Goal: Transaction & Acquisition: Purchase product/service

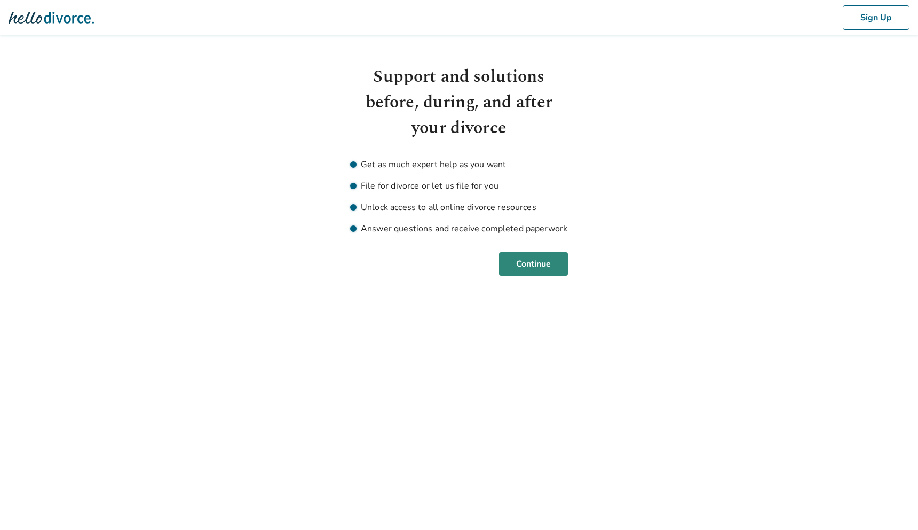
click at [550, 267] on button "Continue" at bounding box center [533, 263] width 69 height 23
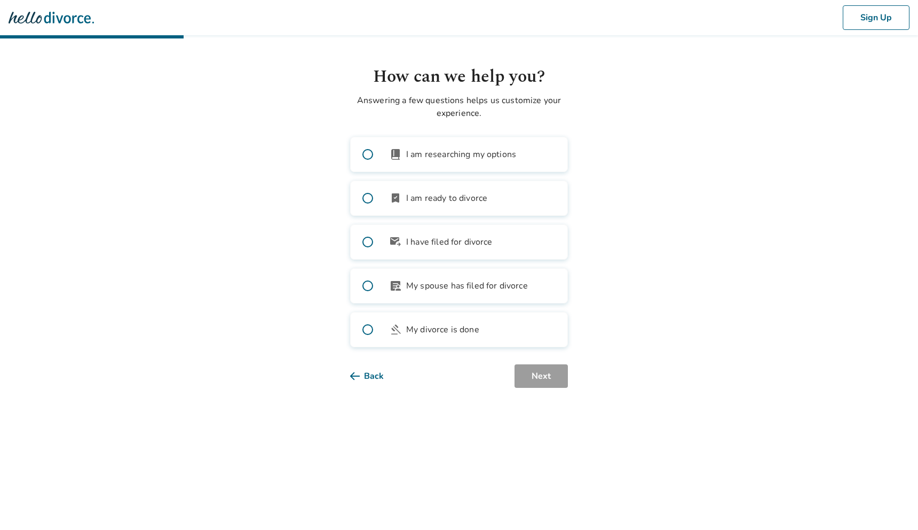
click at [524, 278] on label "article_person My spouse has filed for divorce" at bounding box center [459, 285] width 218 height 35
click at [537, 373] on button "Next" at bounding box center [541, 375] width 53 height 23
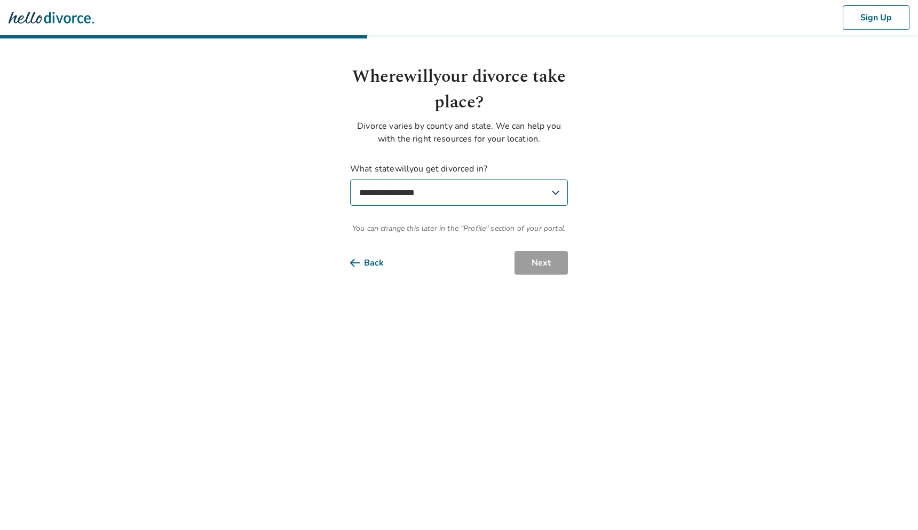
click at [502, 197] on select "**********" at bounding box center [459, 192] width 218 height 26
select select "**"
click at [350, 179] on select "**********" at bounding box center [459, 192] width 218 height 26
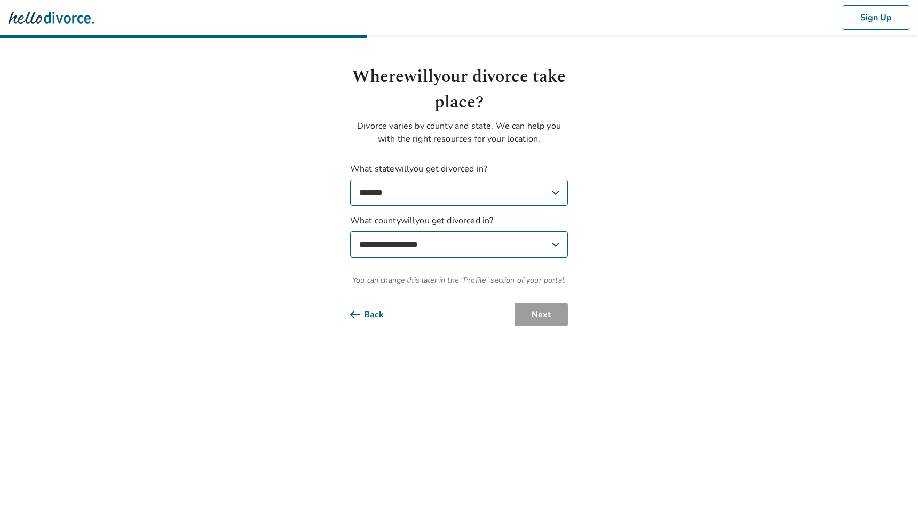
click at [492, 243] on select "**********" at bounding box center [459, 244] width 218 height 26
select select "*******"
click at [350, 231] on select "**********" at bounding box center [459, 244] width 218 height 26
click at [542, 308] on button "Next" at bounding box center [541, 314] width 53 height 23
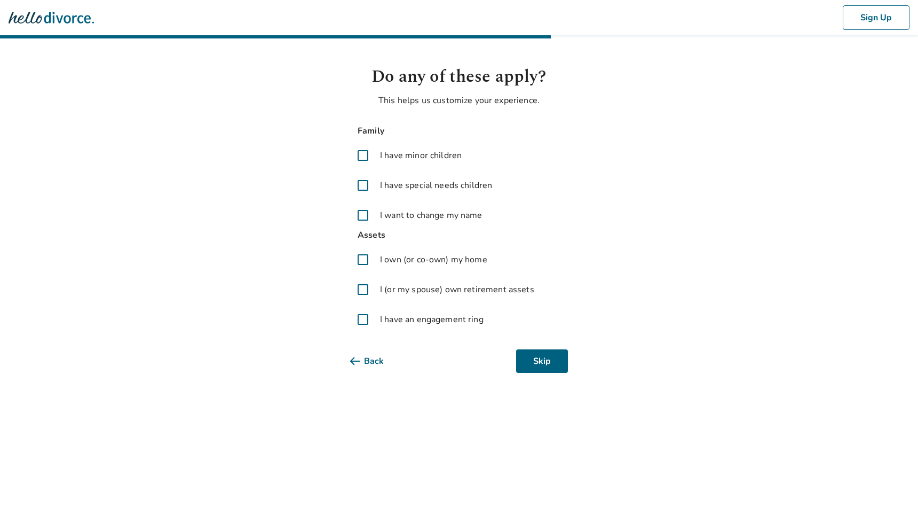
click at [368, 261] on span at bounding box center [363, 260] width 26 height 26
click at [363, 288] on span at bounding box center [363, 290] width 26 height 26
click at [367, 320] on span at bounding box center [363, 319] width 26 height 26
click at [365, 318] on span at bounding box center [363, 319] width 26 height 26
click at [530, 353] on button "Next" at bounding box center [541, 360] width 53 height 23
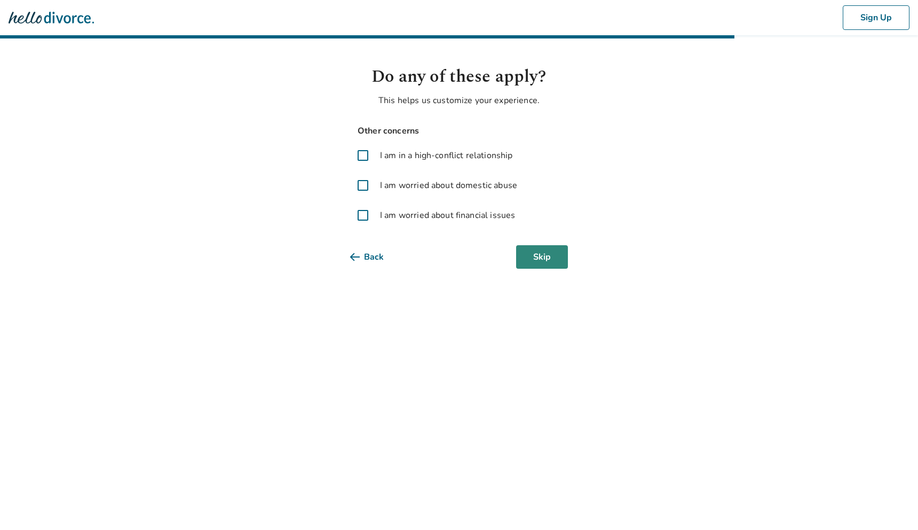
click at [540, 254] on button "Skip" at bounding box center [542, 256] width 52 height 23
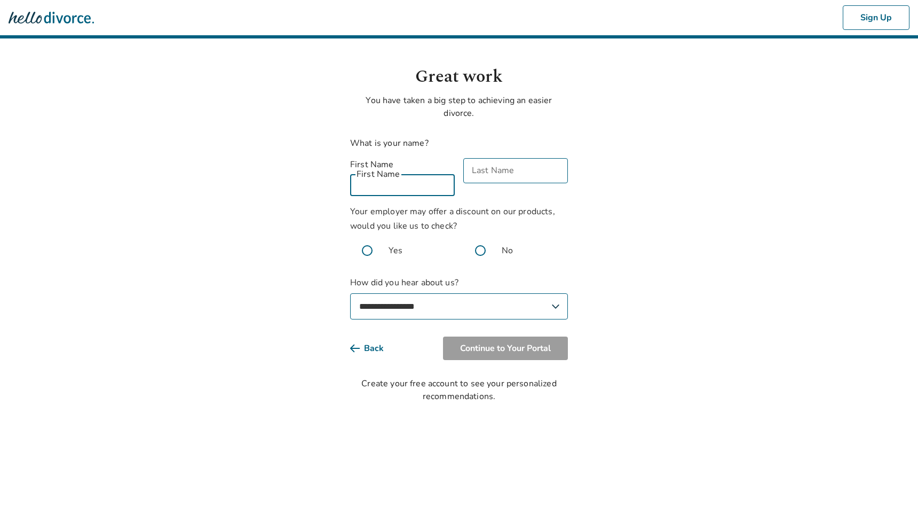
click at [434, 178] on input "First Name" at bounding box center [402, 183] width 105 height 25
type input "*********"
click at [475, 234] on span at bounding box center [480, 250] width 34 height 34
click at [462, 293] on select "**********" at bounding box center [459, 306] width 218 height 26
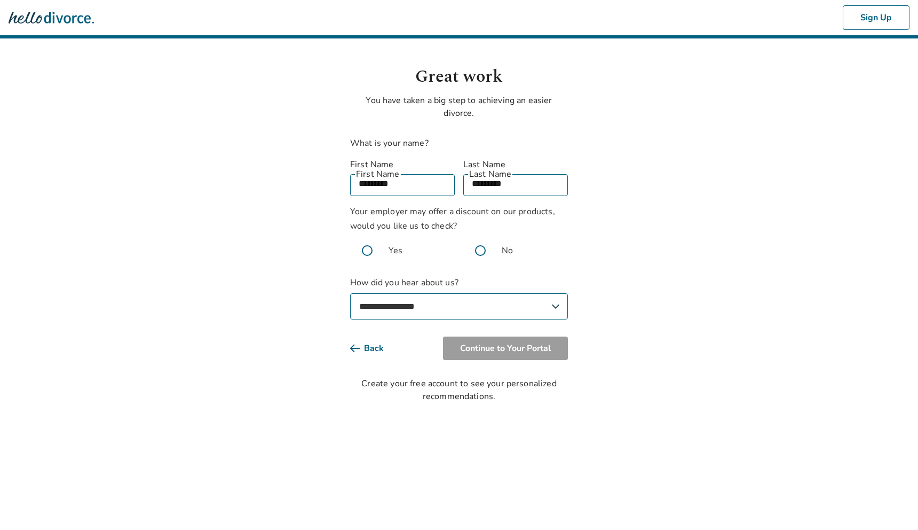
select select "**********"
click at [350, 293] on select "**********" at bounding box center [459, 306] width 218 height 26
click at [481, 338] on button "Continue to Your Portal" at bounding box center [505, 347] width 125 height 23
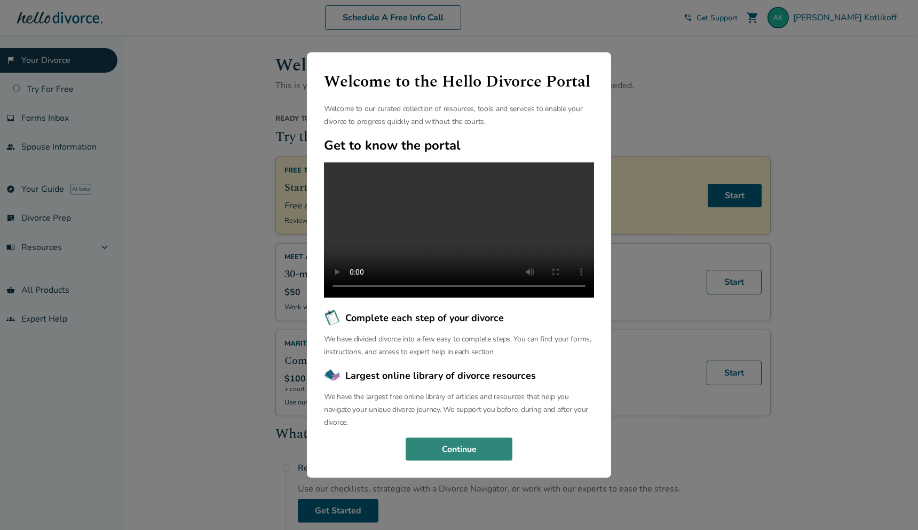
click at [463, 453] on button "Continue" at bounding box center [459, 448] width 107 height 23
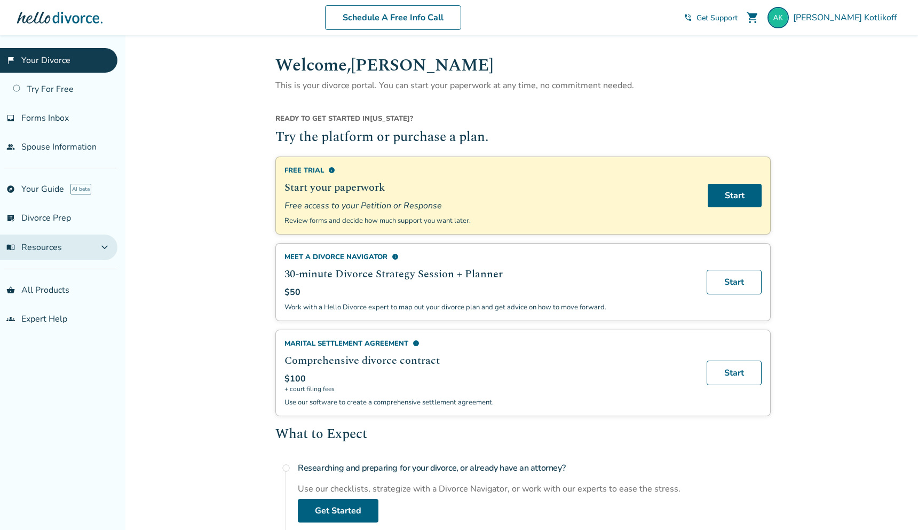
click at [109, 242] on span "expand_more" at bounding box center [104, 247] width 13 height 13
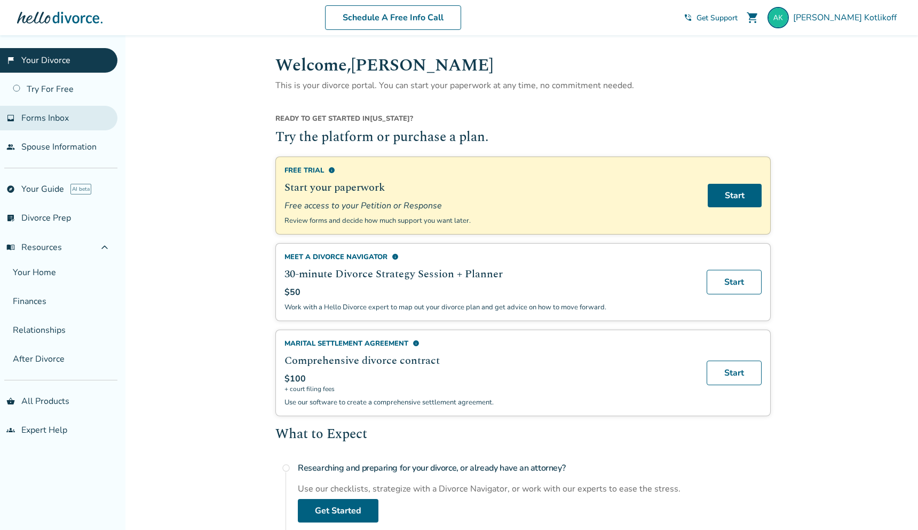
click at [104, 125] on link "inbox Forms Inbox" at bounding box center [58, 118] width 117 height 25
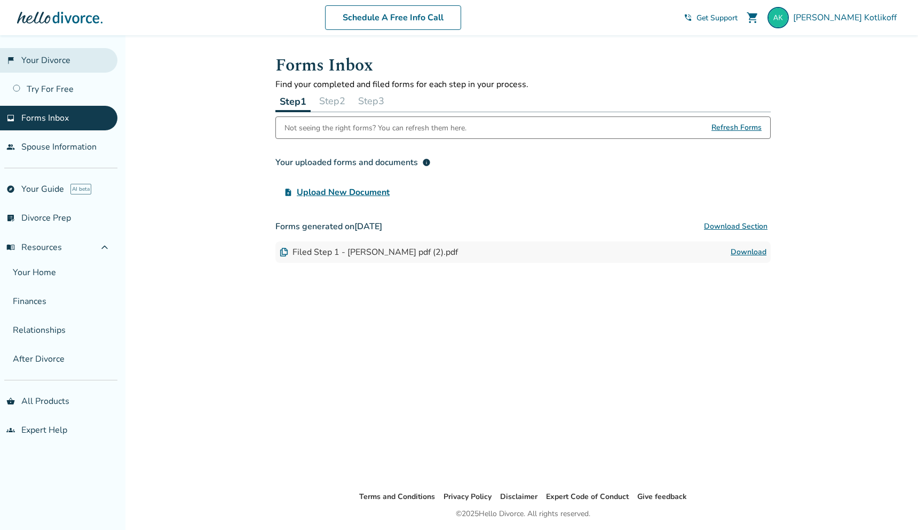
click at [70, 60] on link "flag_2 Your Divorce" at bounding box center [58, 60] width 117 height 25
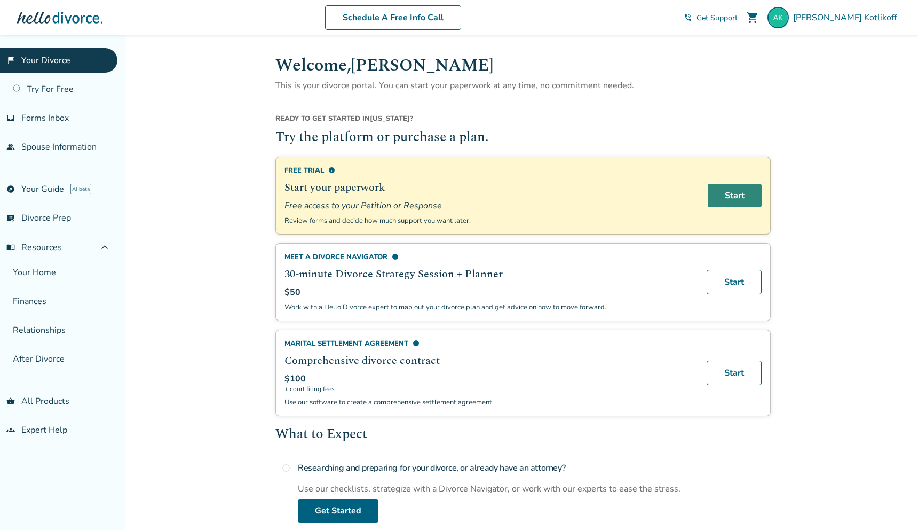
click at [727, 193] on link "Start" at bounding box center [735, 195] width 54 height 23
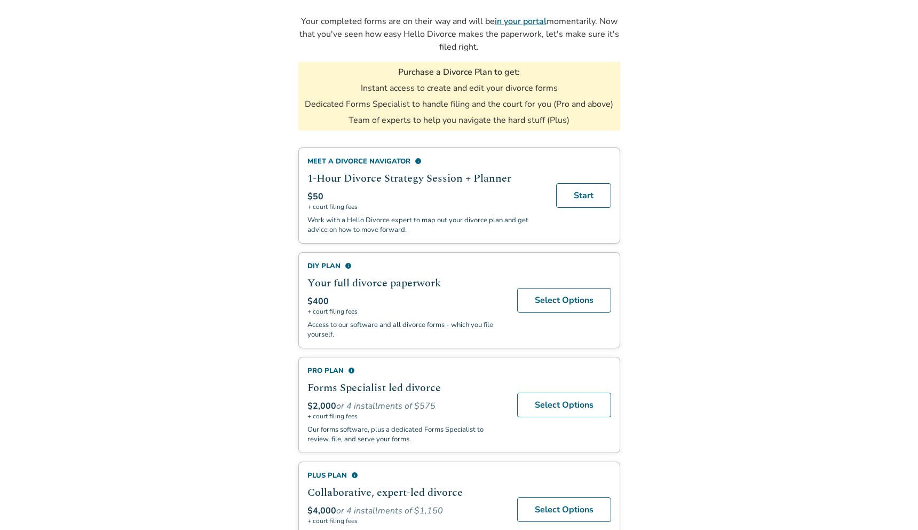
scroll to position [171, 0]
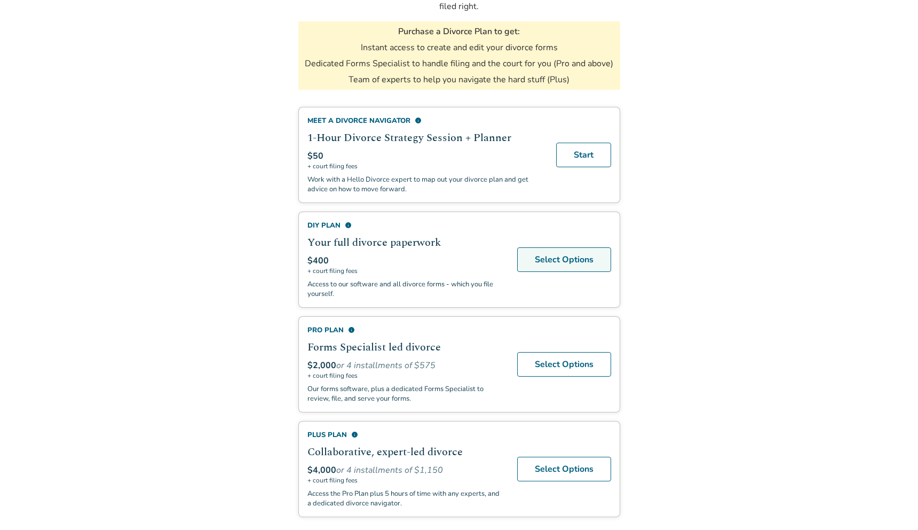
click at [579, 263] on link "Select Options" at bounding box center [564, 259] width 94 height 25
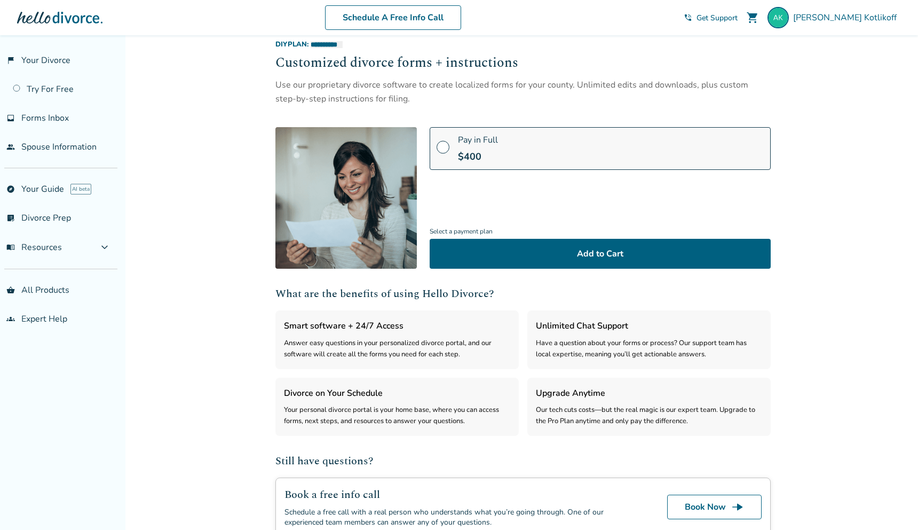
scroll to position [38, 0]
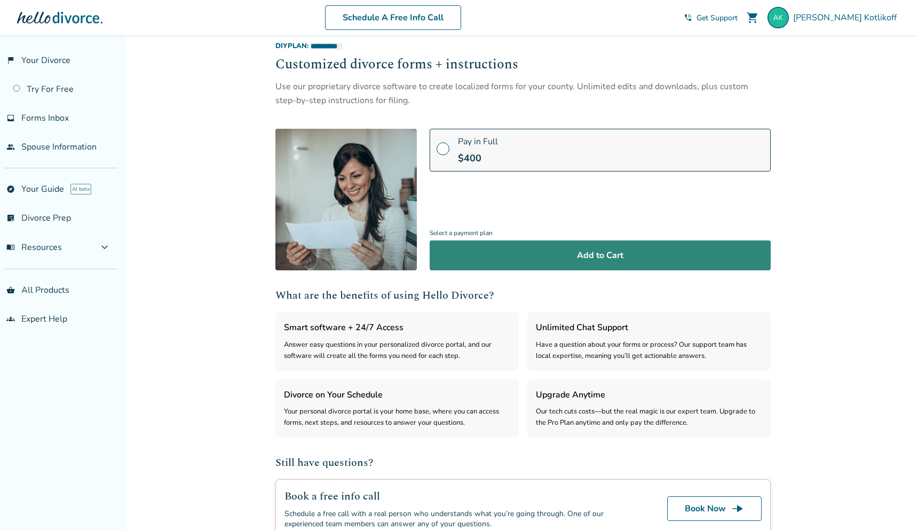
click at [588, 253] on button "Add to Cart" at bounding box center [600, 255] width 341 height 30
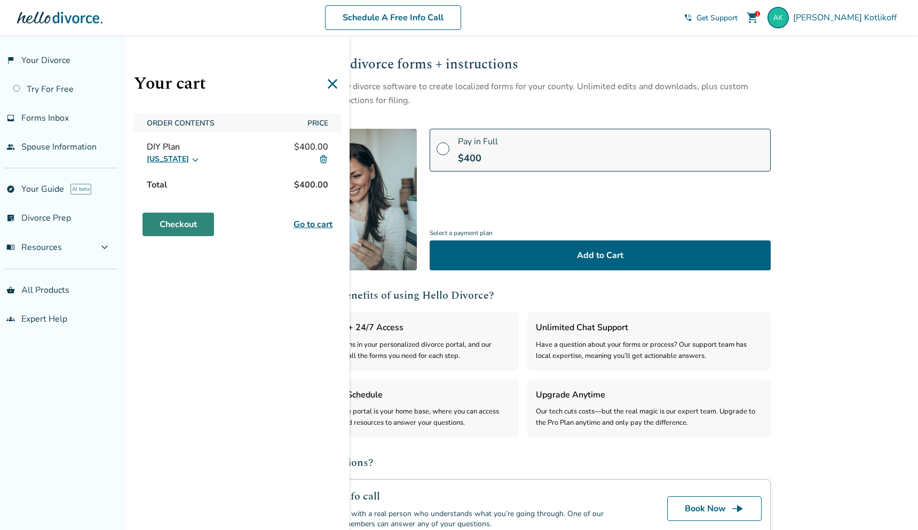
click at [208, 228] on link "Checkout" at bounding box center [179, 223] width 72 height 23
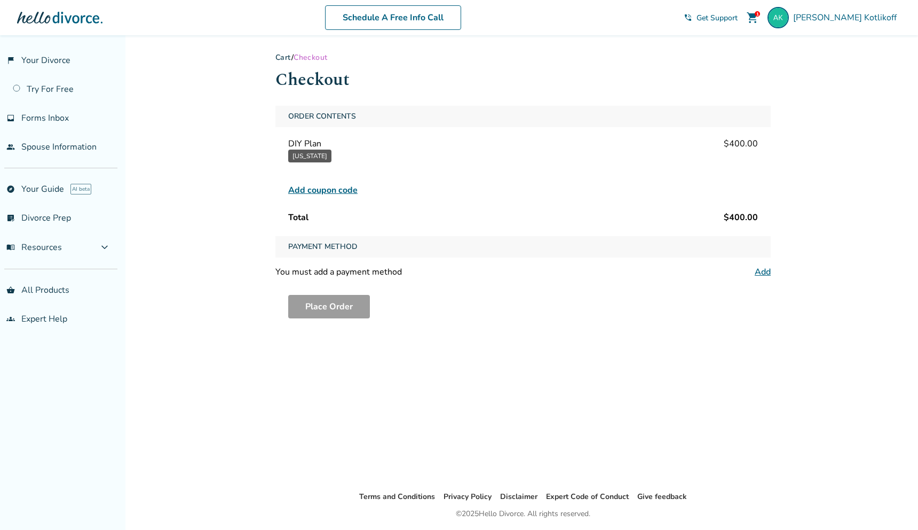
click at [342, 186] on span "Add coupon code" at bounding box center [322, 190] width 69 height 13
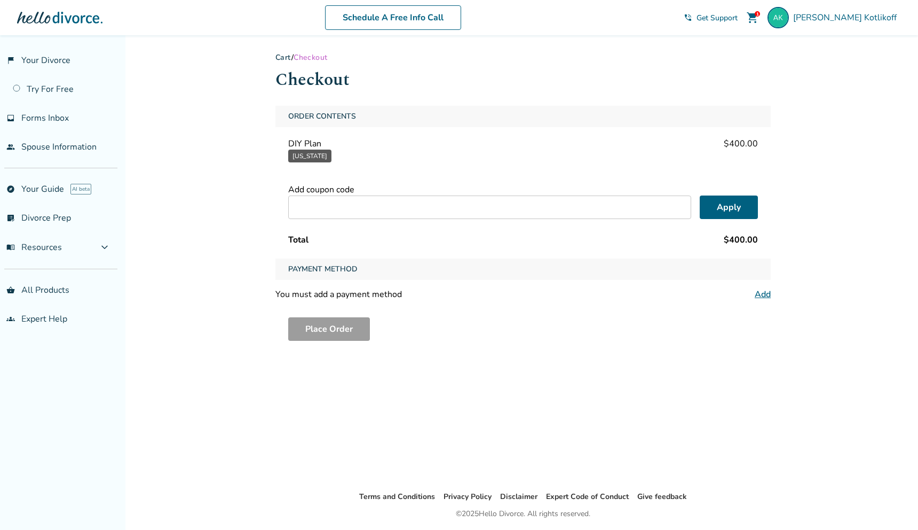
click at [368, 207] on input "text" at bounding box center [489, 206] width 403 height 23
type input "*"
click at [374, 200] on input "text" at bounding box center [489, 206] width 403 height 23
click at [378, 203] on input "text" at bounding box center [489, 206] width 403 height 23
click at [333, 215] on input "text" at bounding box center [489, 206] width 403 height 23
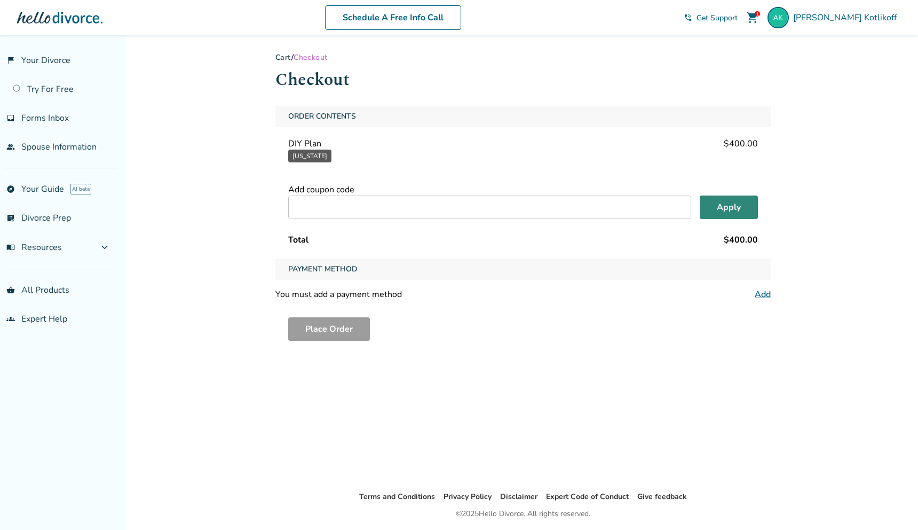
click at [714, 213] on button "Apply" at bounding box center [729, 206] width 58 height 23
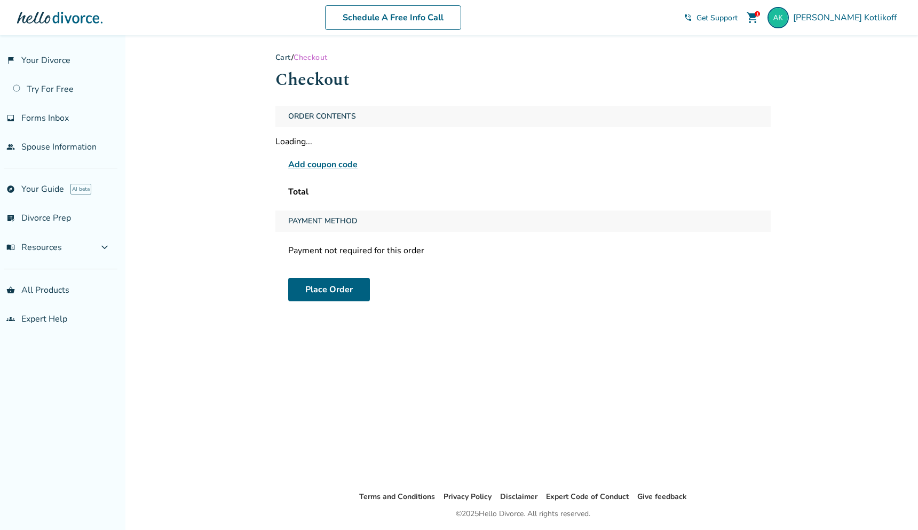
click at [632, 210] on div "Payment Method" at bounding box center [522, 220] width 495 height 21
click at [738, 14] on span "Get Support" at bounding box center [717, 18] width 41 height 10
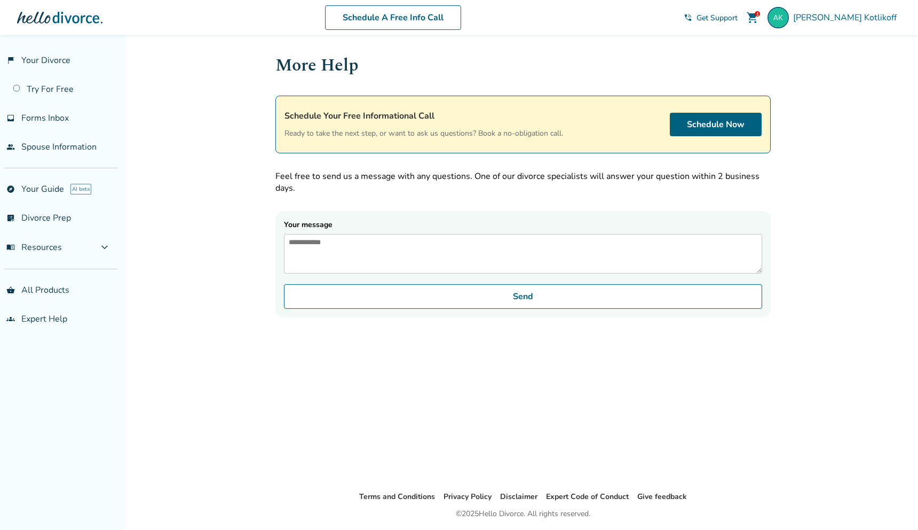
click at [759, 20] on span "shopping_cart" at bounding box center [752, 17] width 13 height 13
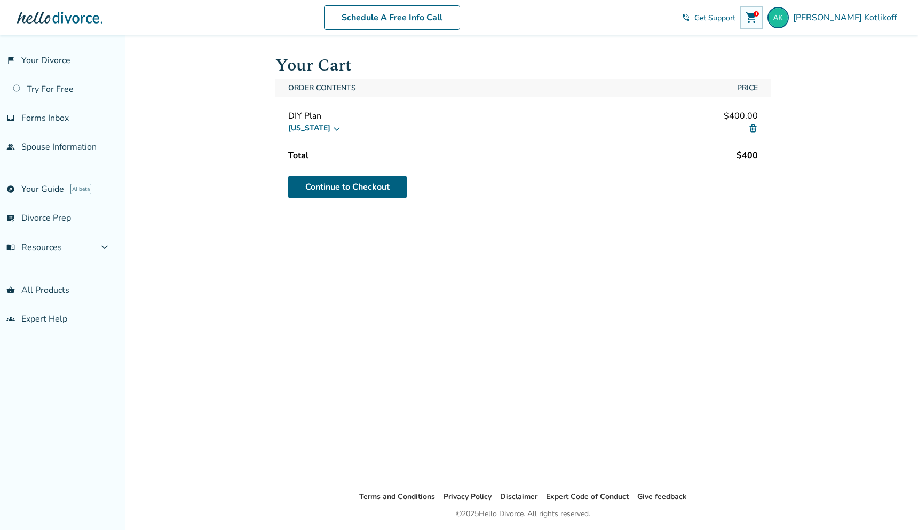
click at [333, 130] on icon at bounding box center [337, 128] width 9 height 9
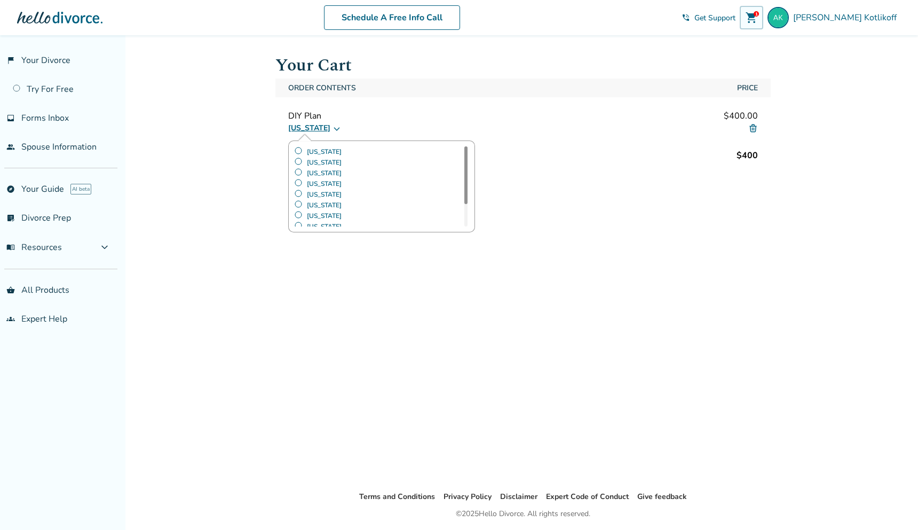
click at [333, 130] on icon at bounding box center [337, 128] width 9 height 9
click at [356, 122] on div "California California Colorado Florida Georgia Illinois Indiana Maryland New Yo…" at bounding box center [523, 128] width 470 height 13
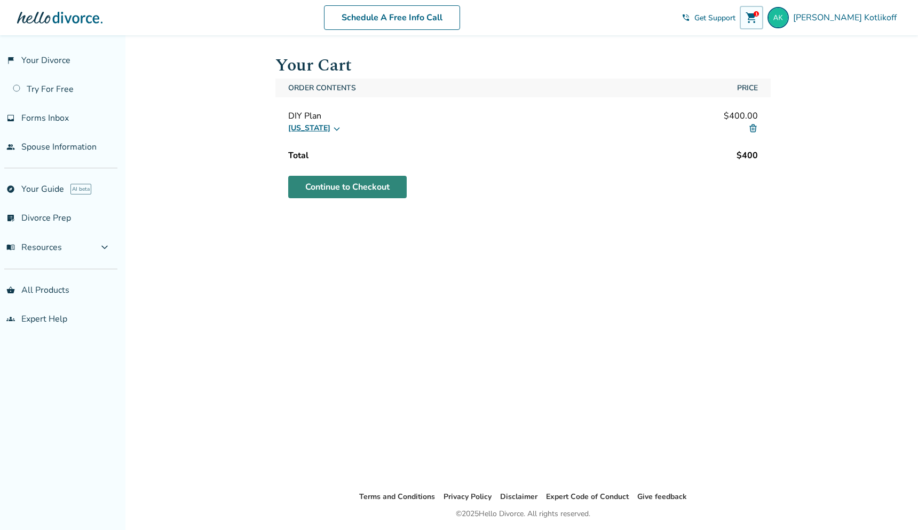
click at [348, 183] on link "Continue to Checkout" at bounding box center [347, 187] width 119 height 22
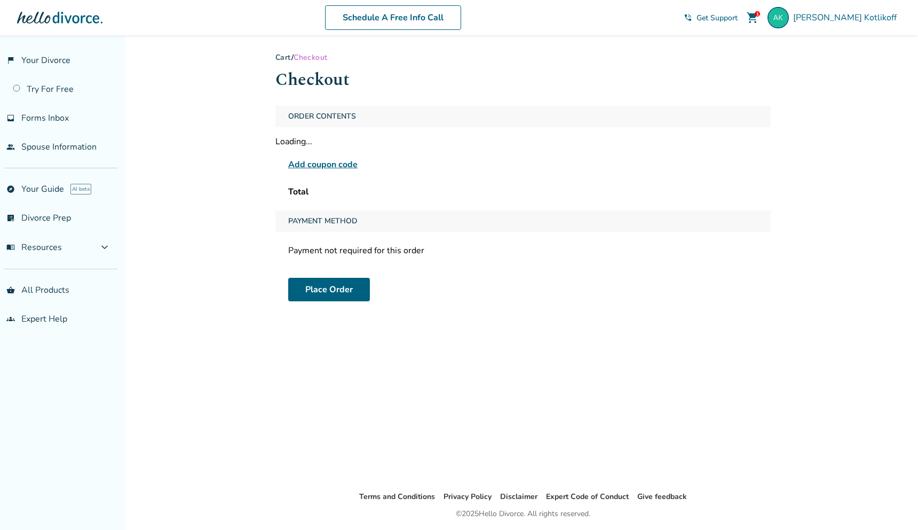
click at [340, 168] on span "Add coupon code" at bounding box center [322, 164] width 69 height 13
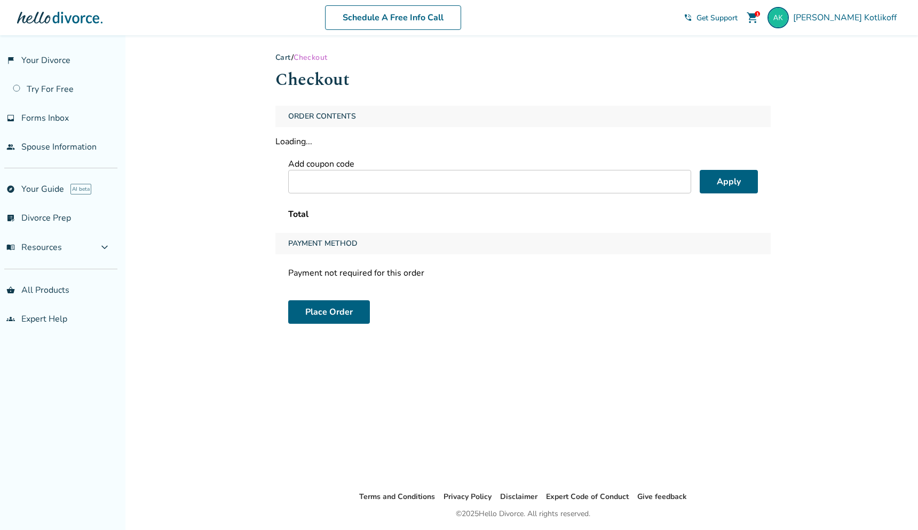
click at [355, 180] on input "text" at bounding box center [489, 181] width 403 height 23
click at [738, 20] on span "Get Support" at bounding box center [717, 18] width 41 height 10
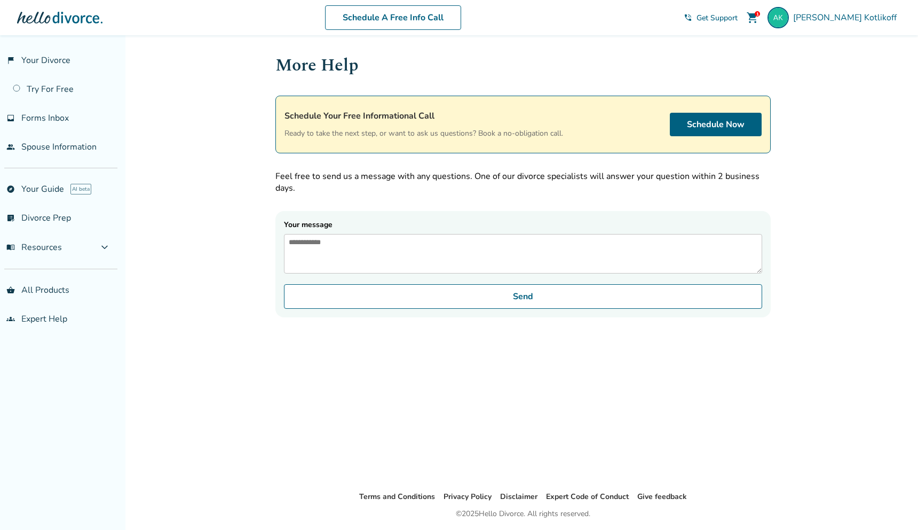
click at [759, 22] on span "shopping_cart" at bounding box center [752, 17] width 13 height 13
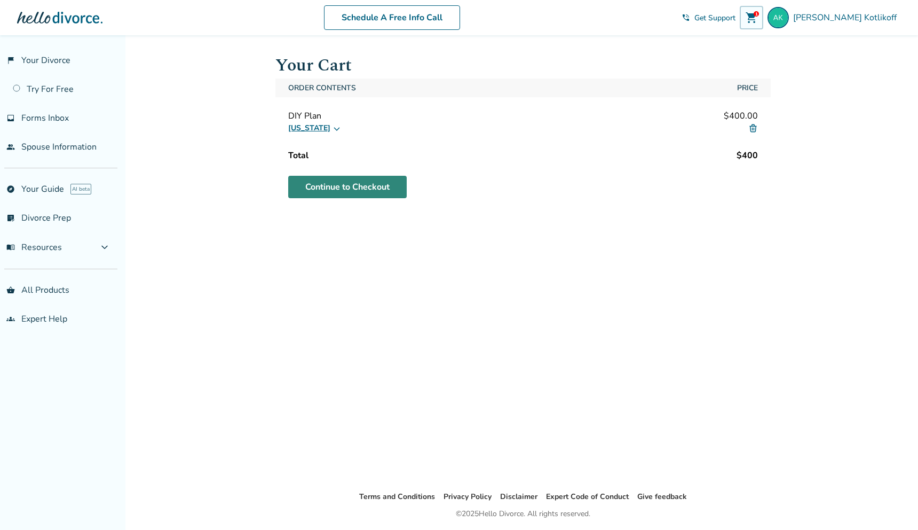
click at [321, 179] on link "Continue to Checkout" at bounding box center [347, 187] width 119 height 22
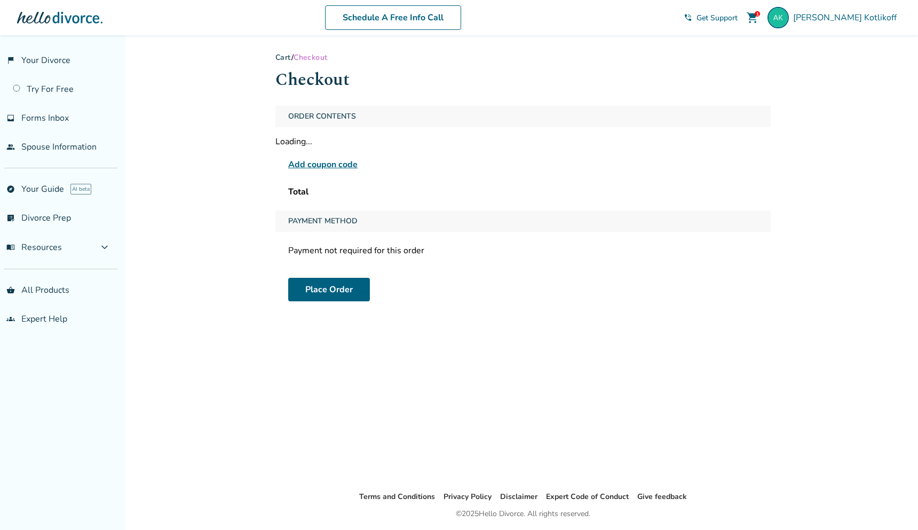
click at [337, 164] on span "Add coupon code" at bounding box center [322, 164] width 69 height 13
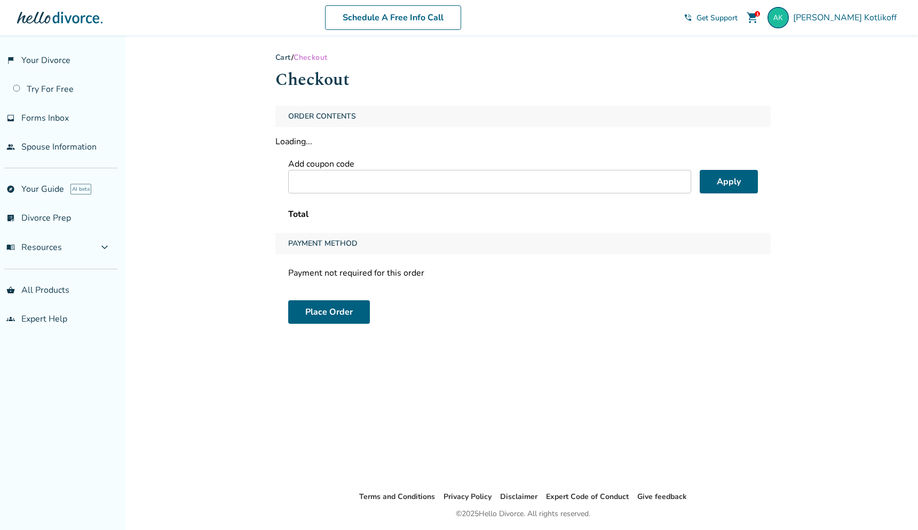
click at [357, 186] on input "text" at bounding box center [489, 181] width 403 height 23
paste input "*******"
click at [357, 186] on input "*******" at bounding box center [489, 181] width 403 height 23
type input "*******"
click at [734, 188] on button "Apply" at bounding box center [729, 181] width 58 height 23
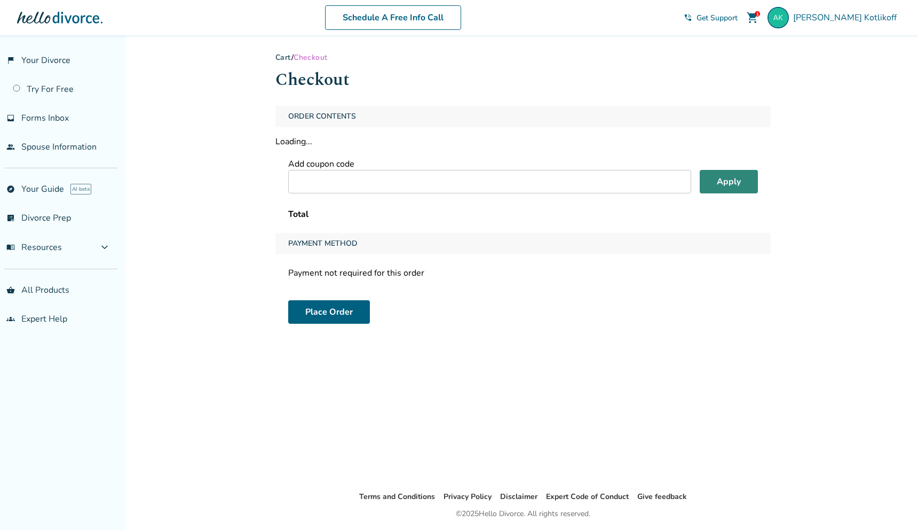
click at [734, 184] on button "Apply" at bounding box center [729, 181] width 58 height 23
click at [642, 180] on input "text" at bounding box center [489, 181] width 403 height 23
paste input "*******"
type input "*******"
click at [729, 185] on button "Apply" at bounding box center [729, 181] width 58 height 23
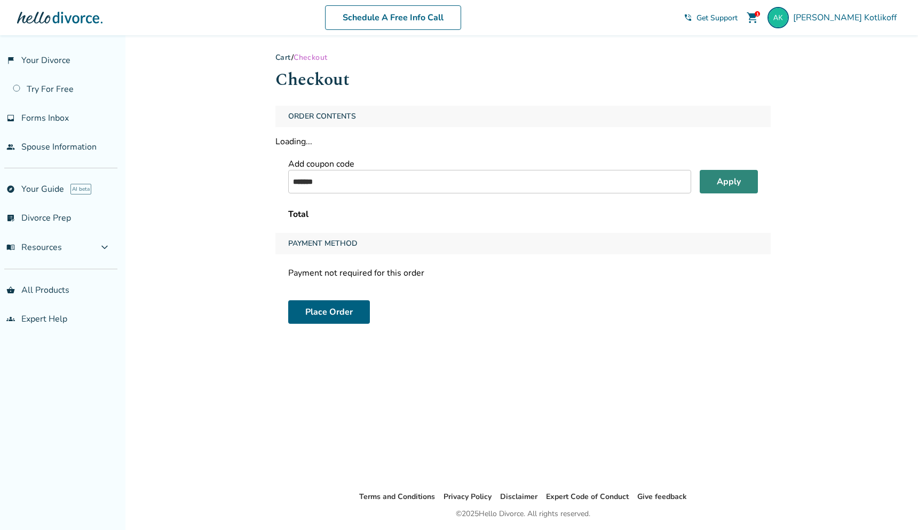
click at [711, 183] on button "Apply" at bounding box center [729, 181] width 58 height 23
click at [353, 307] on button "Place Order" at bounding box center [329, 311] width 82 height 23
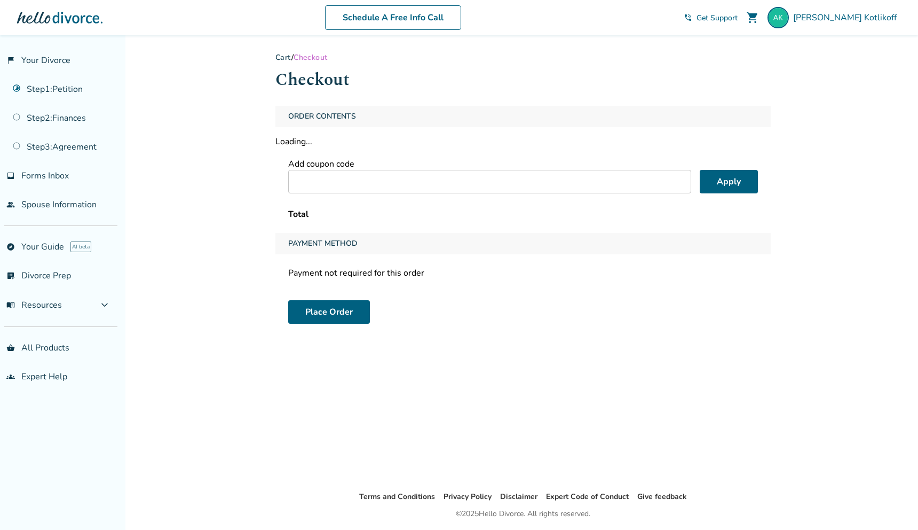
click at [336, 178] on input "text" at bounding box center [489, 181] width 403 height 23
type input "*******"
click at [725, 184] on button "Apply" at bounding box center [729, 181] width 58 height 23
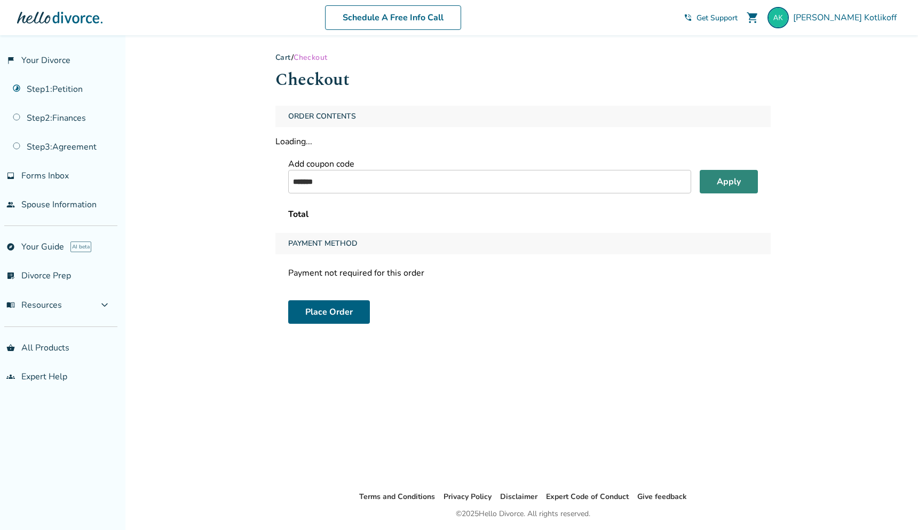
click at [725, 184] on button "Apply" at bounding box center [729, 181] width 58 height 23
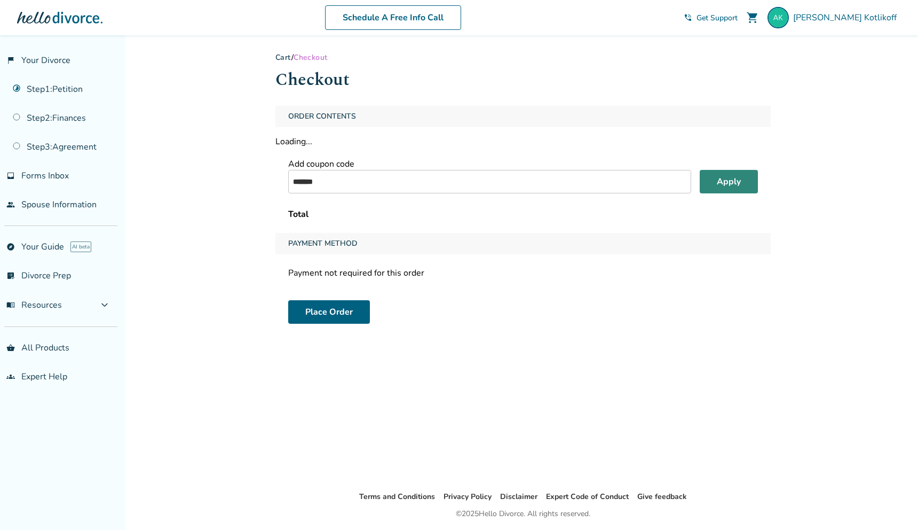
click at [725, 184] on button "Apply" at bounding box center [729, 181] width 58 height 23
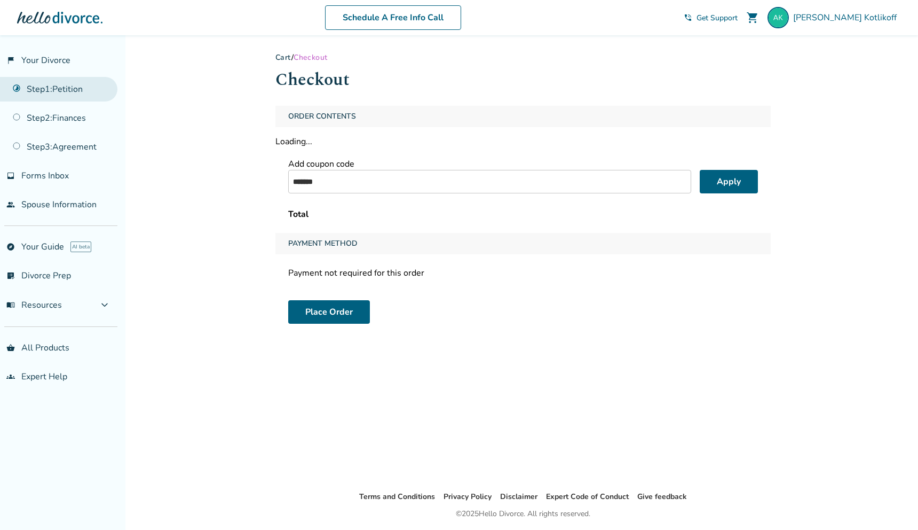
click at [88, 93] on link "Step 1 : Petition" at bounding box center [58, 89] width 117 height 25
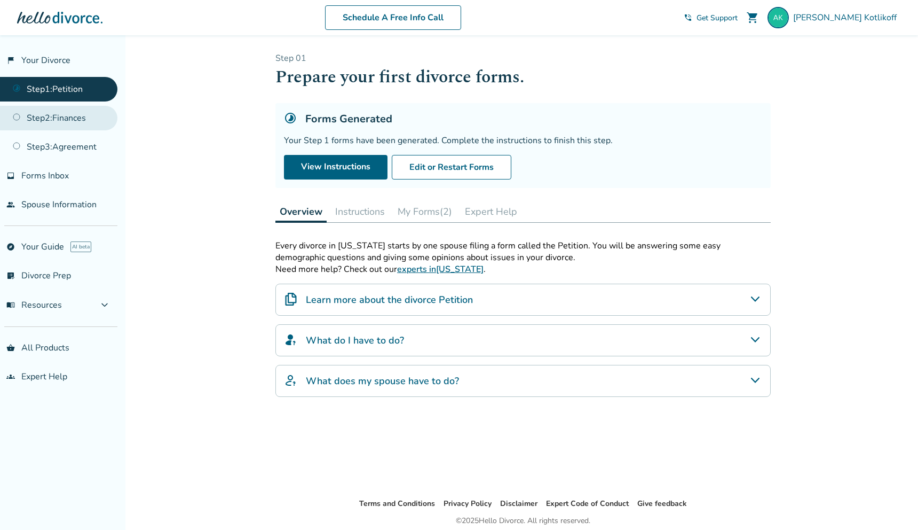
click at [91, 121] on link "Step 2 : Finances" at bounding box center [58, 118] width 117 height 25
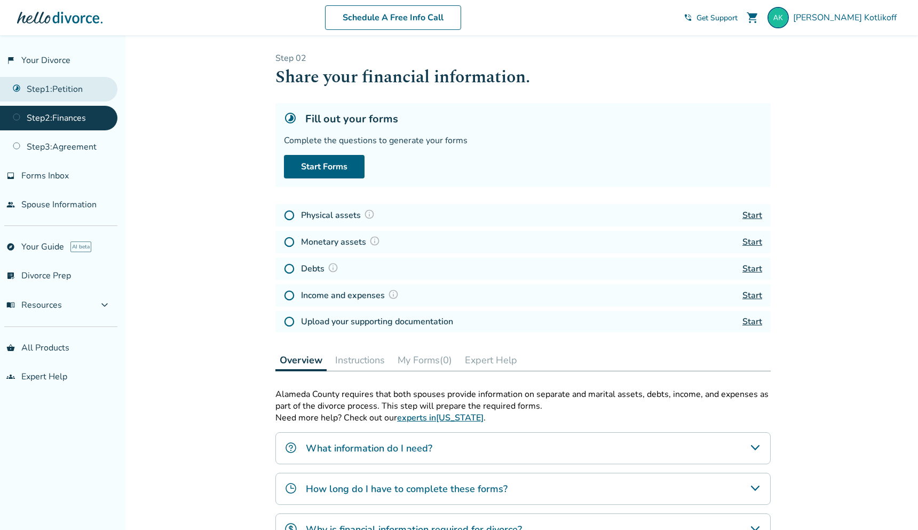
click at [89, 97] on link "Step 1 : Petition" at bounding box center [58, 89] width 117 height 25
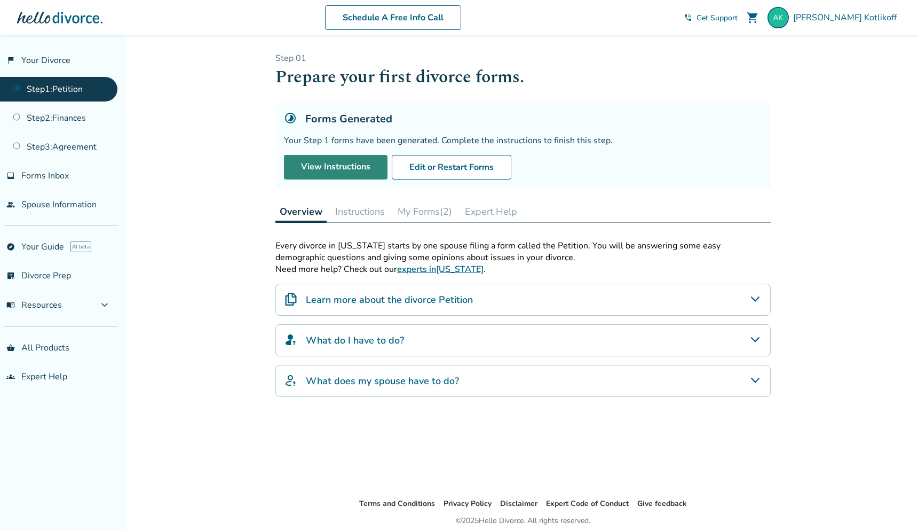
click at [358, 170] on link "View Instructions" at bounding box center [336, 167] width 104 height 25
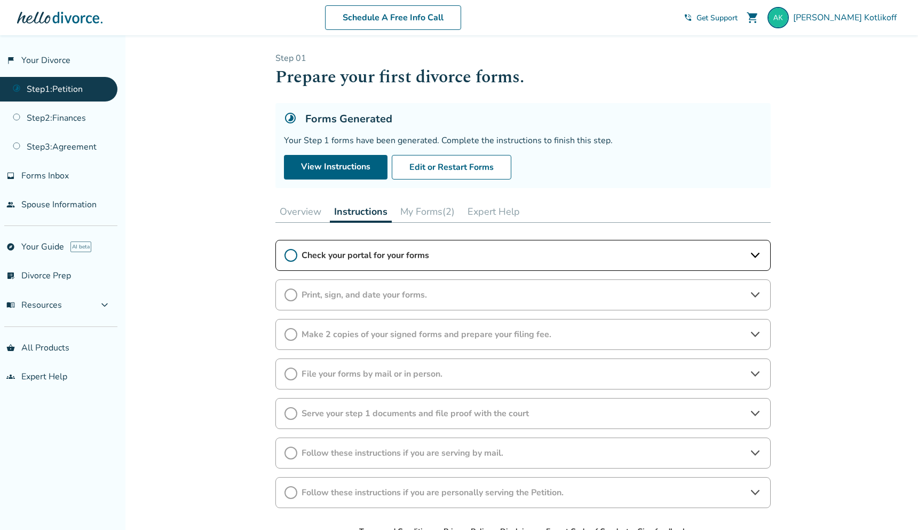
click at [357, 255] on span "Check your portal for your forms" at bounding box center [523, 255] width 443 height 12
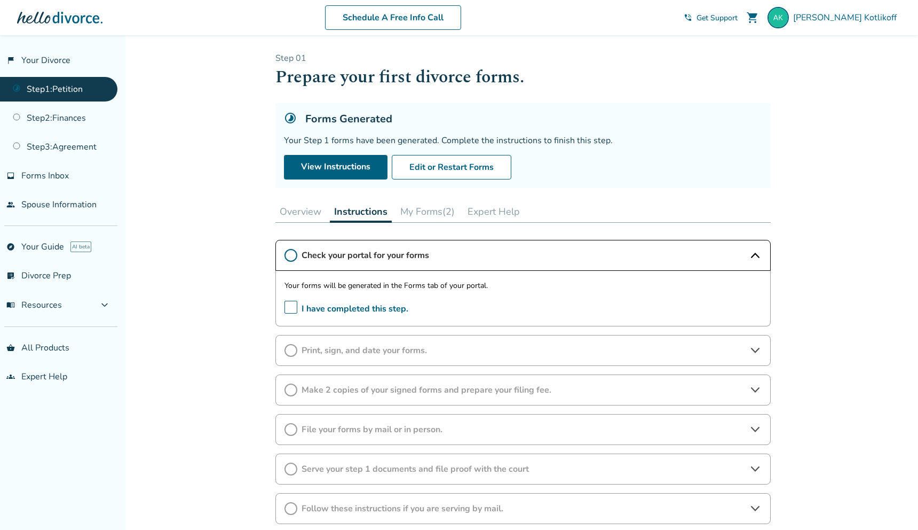
click at [296, 306] on span "I have completed this step." at bounding box center [347, 309] width 124 height 17
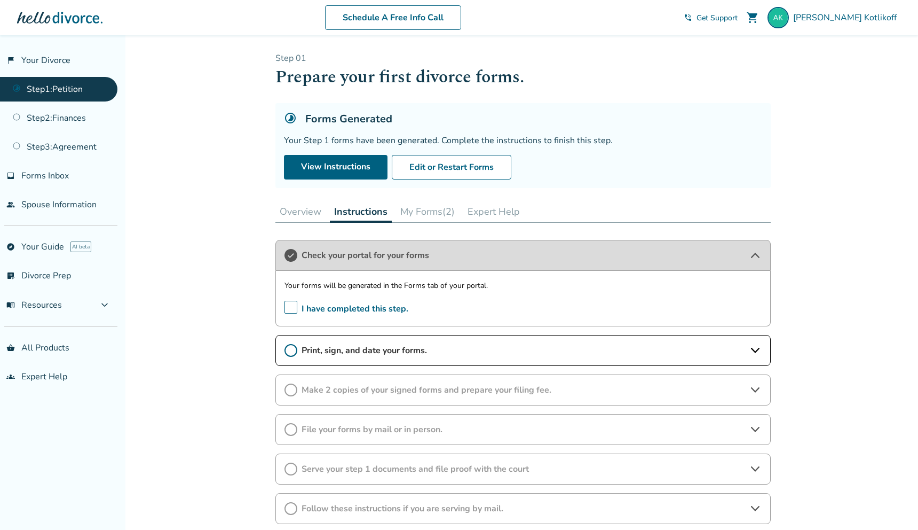
click at [331, 349] on span "Print, sign, and date your forms." at bounding box center [523, 350] width 443 height 12
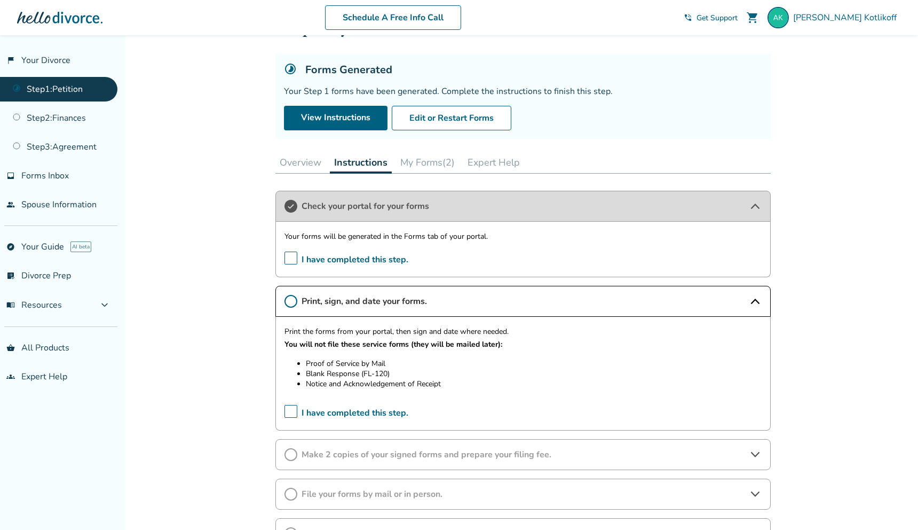
scroll to position [56, 0]
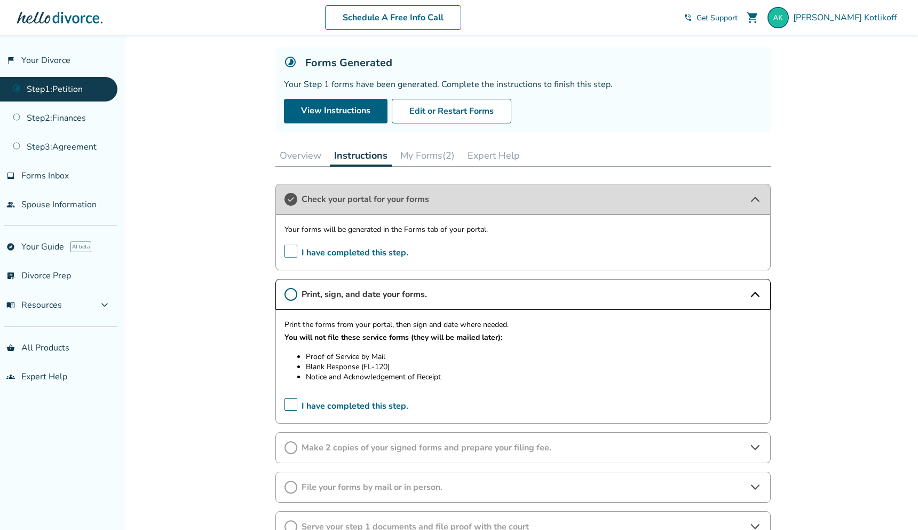
click at [329, 368] on li "Blank Response (FL-120)" at bounding box center [534, 366] width 456 height 10
click at [423, 153] on button "My Forms (2)" at bounding box center [427, 155] width 63 height 21
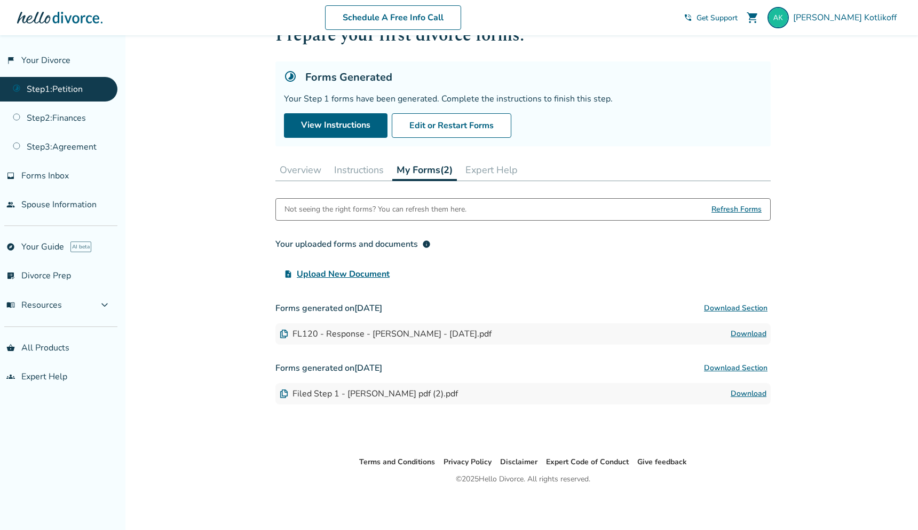
click at [746, 336] on link "Download" at bounding box center [749, 333] width 36 height 13
click at [752, 335] on link "Download" at bounding box center [749, 333] width 36 height 13
click at [744, 332] on link "Download" at bounding box center [749, 333] width 36 height 13
click at [471, 169] on button "Expert Help" at bounding box center [491, 169] width 61 height 21
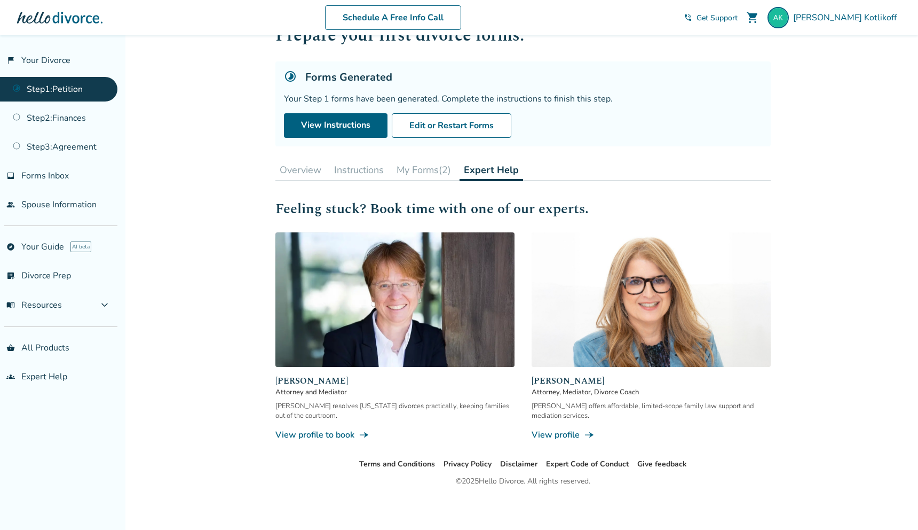
click at [448, 173] on button "My Forms (2)" at bounding box center [423, 169] width 63 height 21
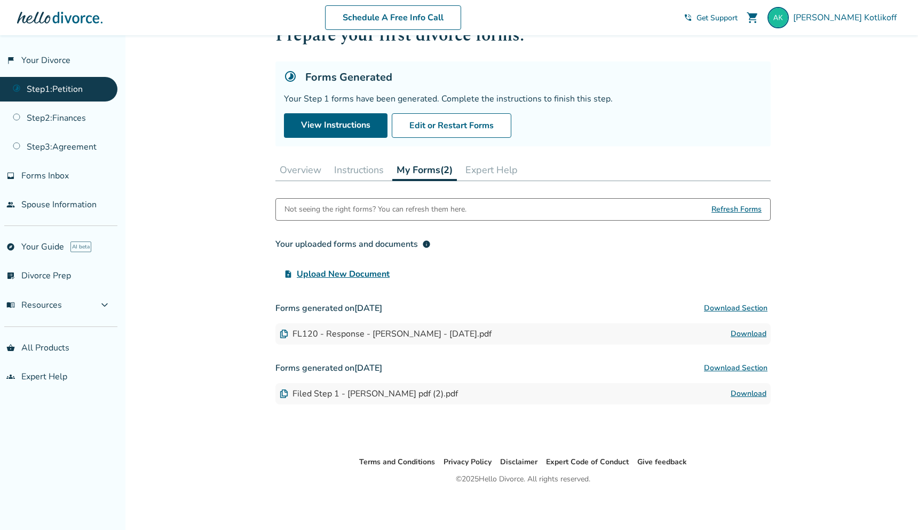
click at [738, 211] on span "Refresh Forms" at bounding box center [737, 209] width 50 height 21
click at [628, 329] on div "FL120 - Response - Alexander Samuel Kotlikoff - 2025-10-09.pdf Download" at bounding box center [522, 333] width 495 height 21
click at [754, 393] on link "Download" at bounding box center [749, 393] width 36 height 13
click at [739, 333] on link "Download" at bounding box center [749, 333] width 36 height 13
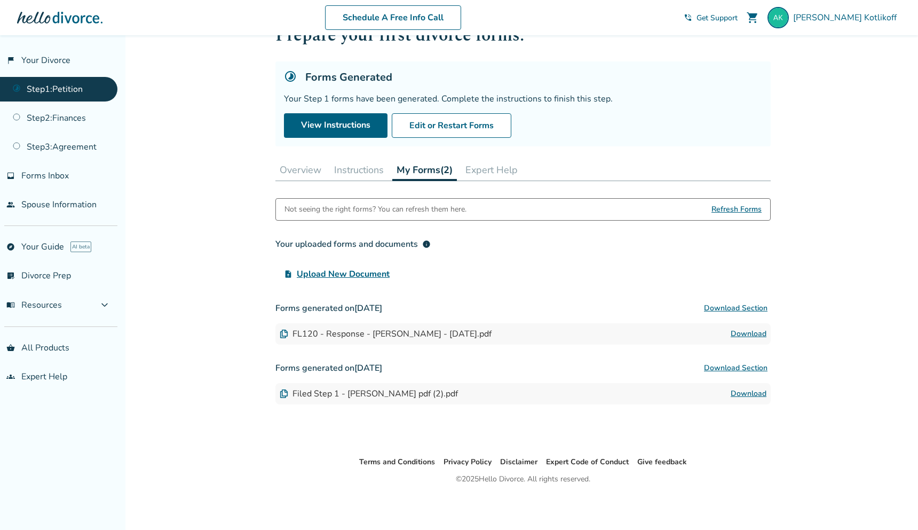
click at [328, 272] on span "Upload New Document" at bounding box center [343, 273] width 93 height 13
click at [0, 0] on input "upload_file Upload New Document" at bounding box center [0, 0] width 0 height 0
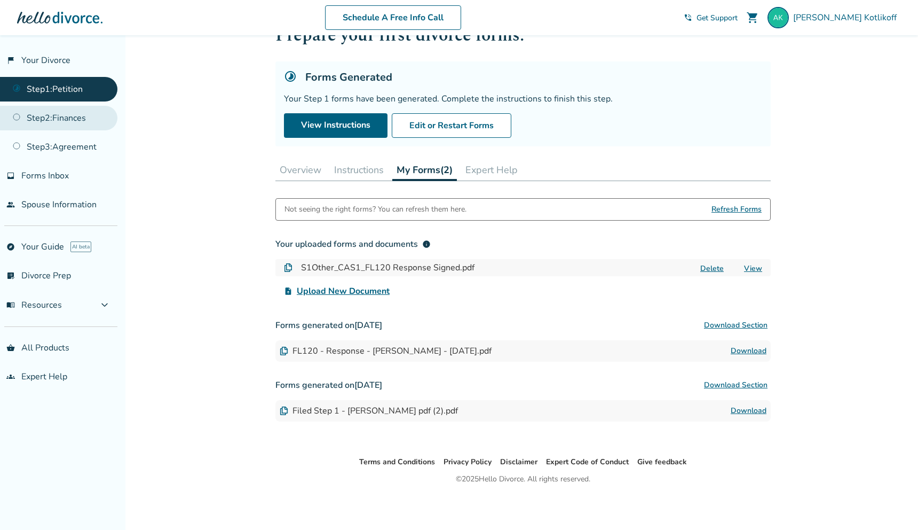
click at [84, 126] on link "Step 2 : Finances" at bounding box center [58, 118] width 117 height 25
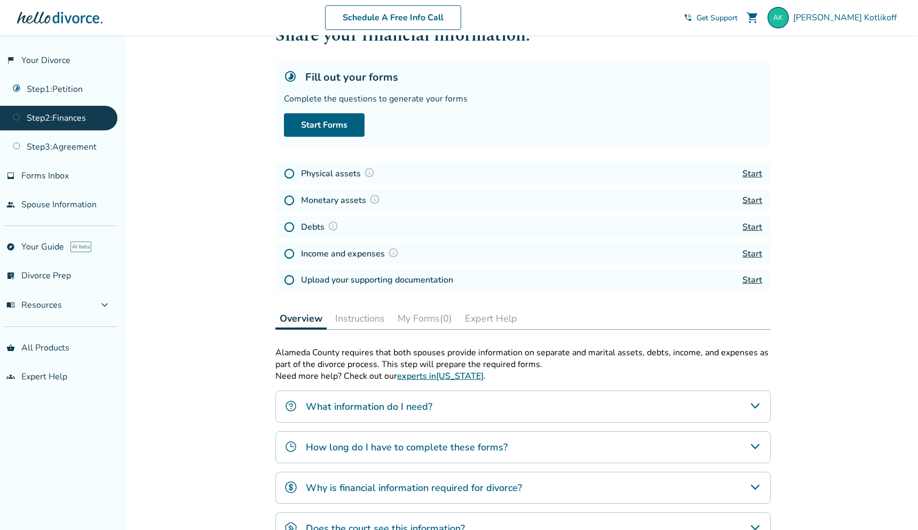
click at [291, 176] on img at bounding box center [289, 173] width 11 height 11
click at [290, 174] on img at bounding box center [289, 173] width 11 height 11
click at [756, 173] on link "Start" at bounding box center [753, 174] width 20 height 12
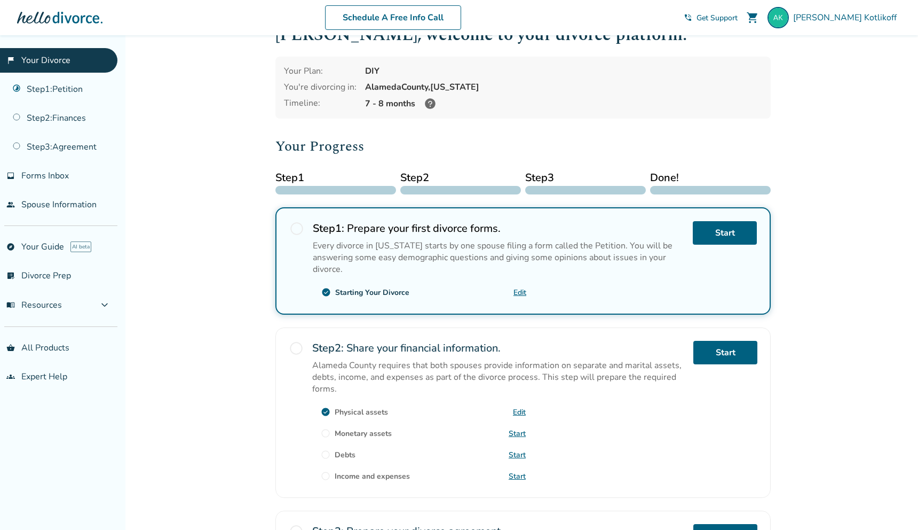
scroll to position [36, 0]
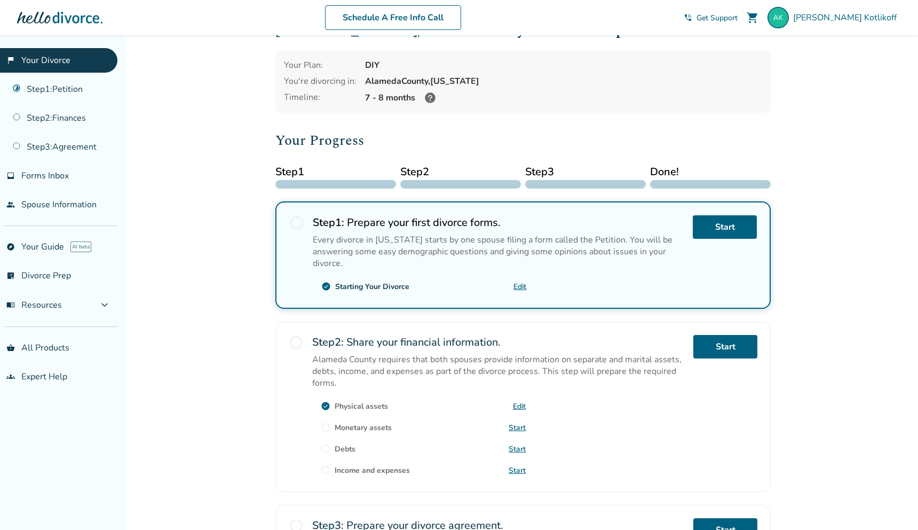
click at [511, 422] on link "Start" at bounding box center [517, 427] width 17 height 10
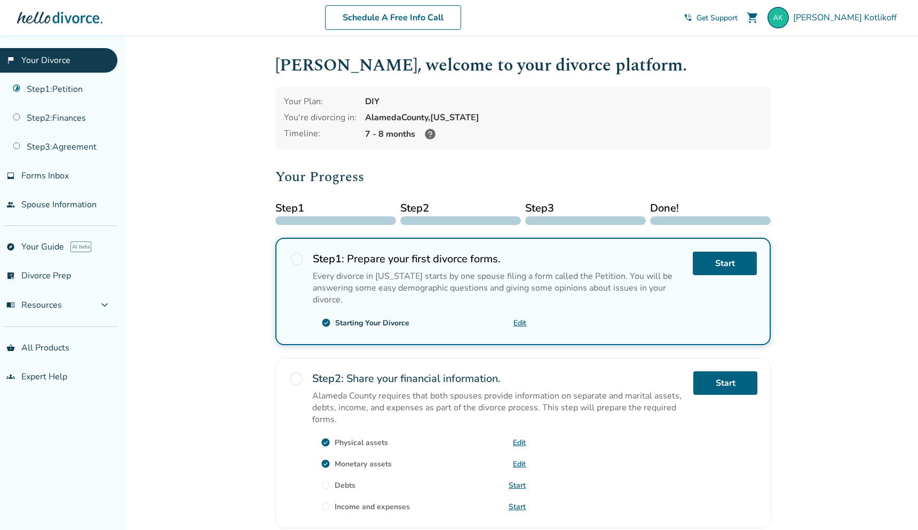
click at [525, 480] on link "Start" at bounding box center [517, 485] width 17 height 10
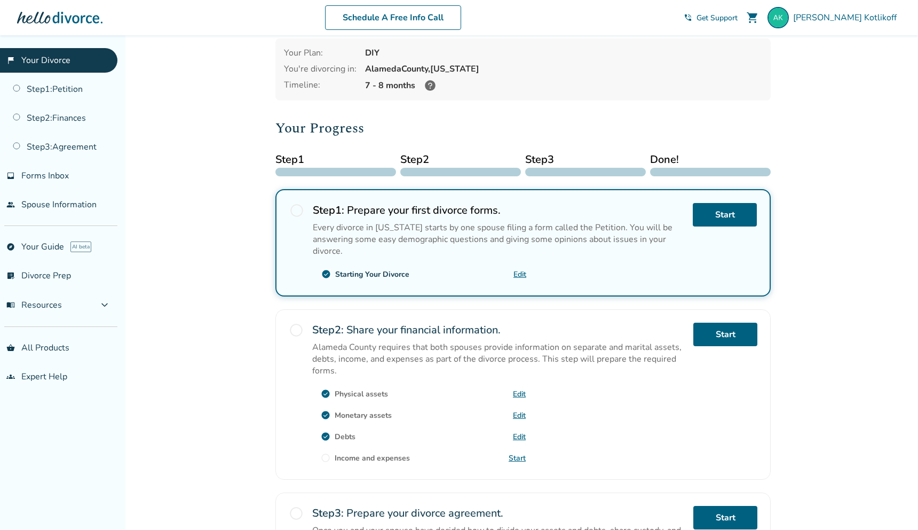
scroll to position [55, 0]
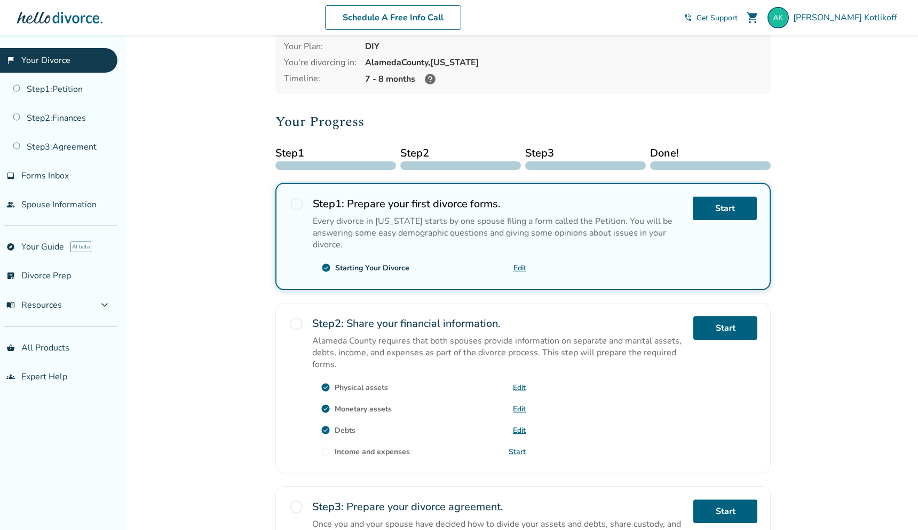
click at [522, 448] on link "Start" at bounding box center [517, 451] width 17 height 10
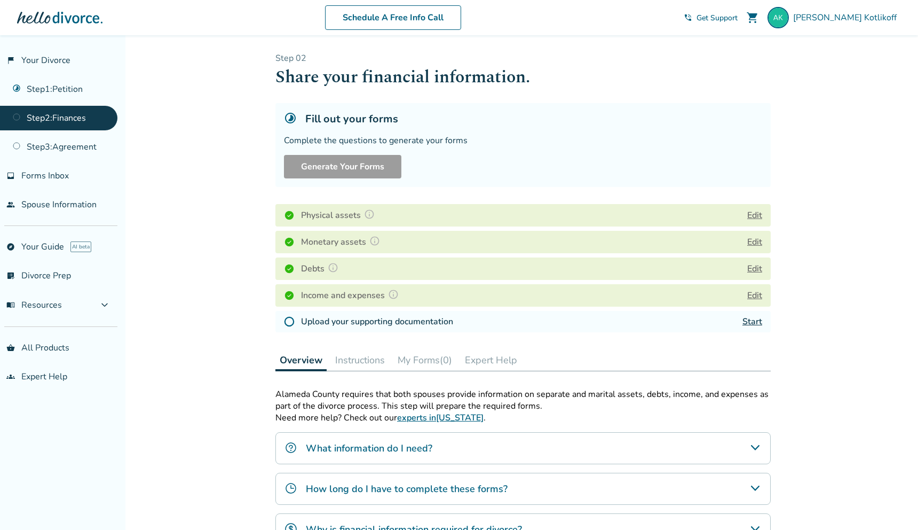
click at [749, 326] on link "Start" at bounding box center [753, 322] width 20 height 12
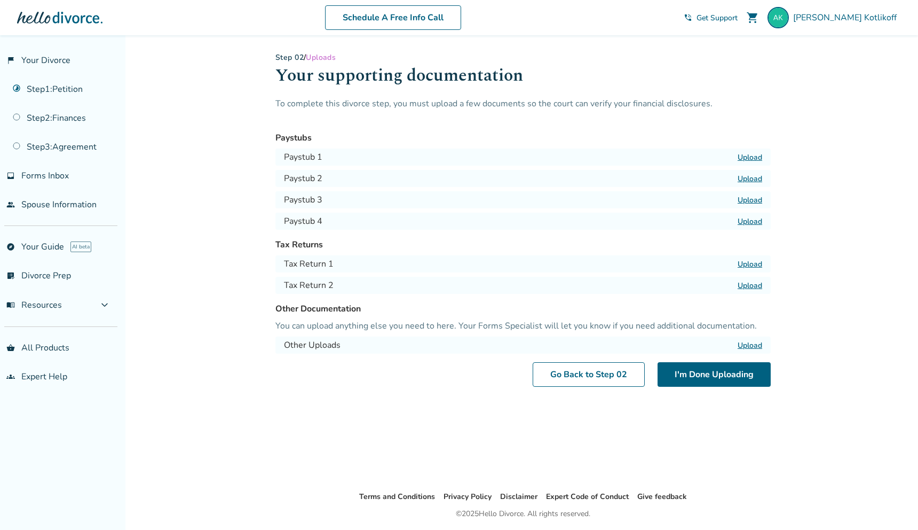
click at [753, 159] on label "Upload" at bounding box center [750, 157] width 25 height 10
click at [0, 0] on input "Upload" at bounding box center [0, 0] width 0 height 0
click at [740, 265] on label "Upload" at bounding box center [750, 264] width 25 height 10
click at [0, 0] on input "Upload" at bounding box center [0, 0] width 0 height 0
